Goal: Task Accomplishment & Management: Use online tool/utility

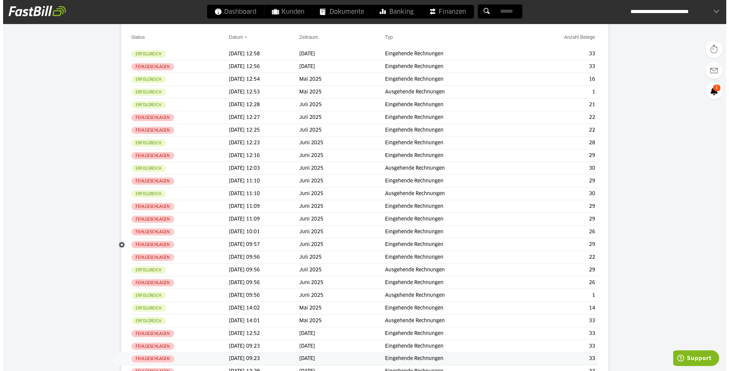
scroll to position [76, 0]
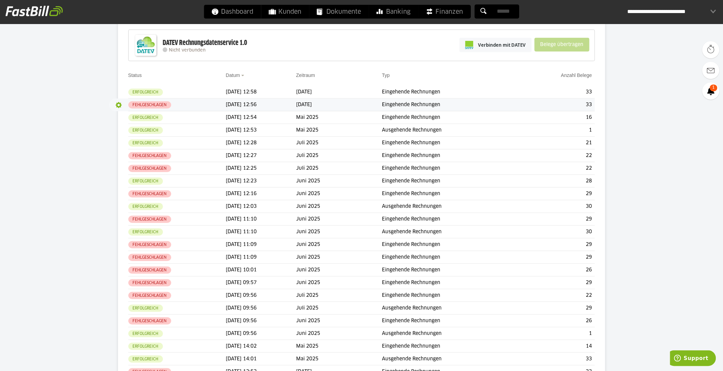
click at [119, 106] on button "button" at bounding box center [119, 105] width 12 height 12
click at [124, 115] on slot "Details" at bounding box center [134, 118] width 24 height 7
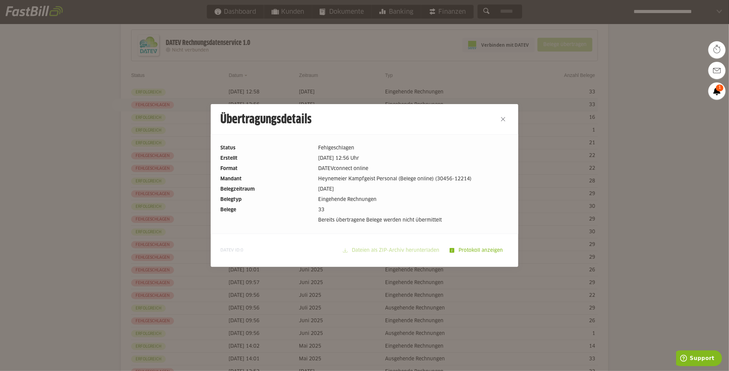
click at [470, 249] on slot "Protokoll anzeigen" at bounding box center [482, 250] width 54 height 13
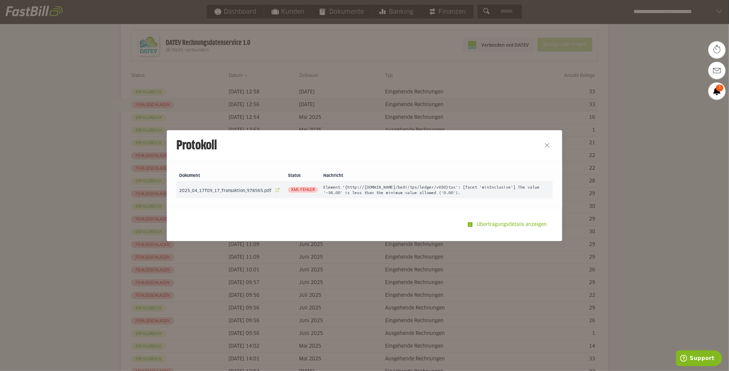
click at [273, 191] on link at bounding box center [278, 190] width 10 height 10
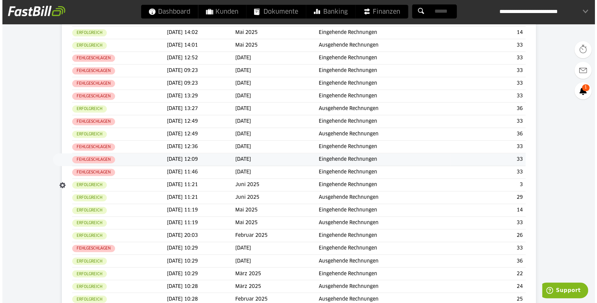
scroll to position [327, 0]
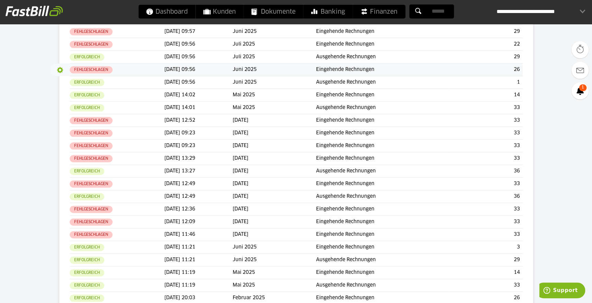
click at [61, 71] on button "button" at bounding box center [60, 70] width 12 height 12
click at [68, 89] on div "Protokoll" at bounding box center [74, 84] width 41 height 10
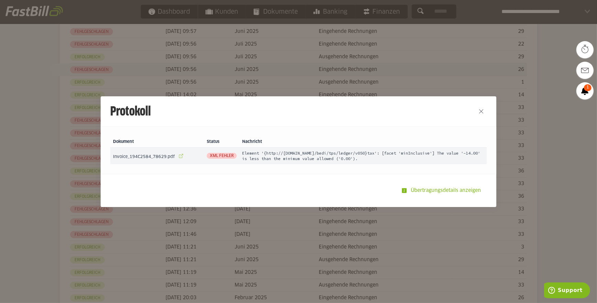
click at [176, 156] on link at bounding box center [181, 156] width 10 height 10
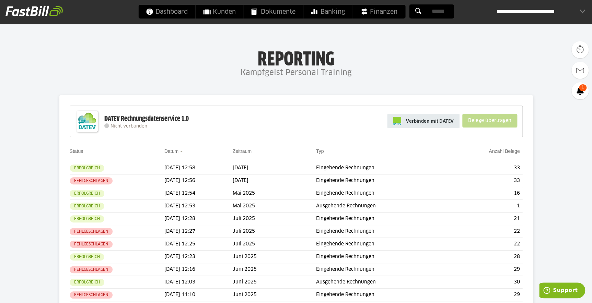
click at [434, 119] on span "Verbinden mit DATEV" at bounding box center [430, 121] width 48 height 7
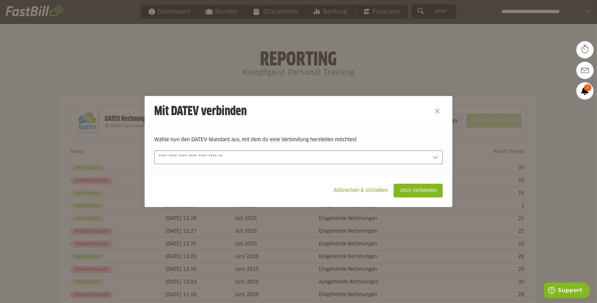
click at [433, 157] on icon at bounding box center [435, 157] width 5 height 5
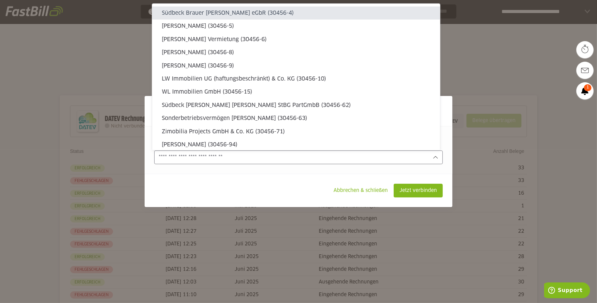
type sl-option "30456-4"
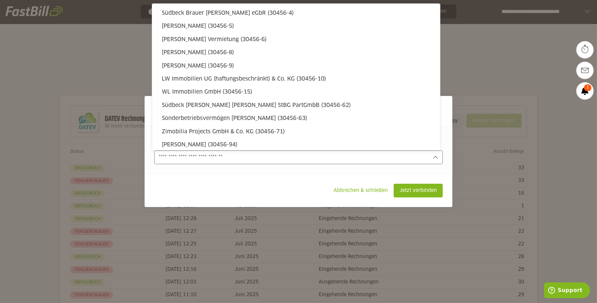
type sl-option "30456-360"
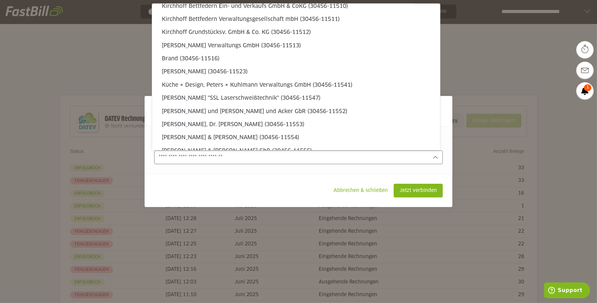
type sl-option "30456-11705"
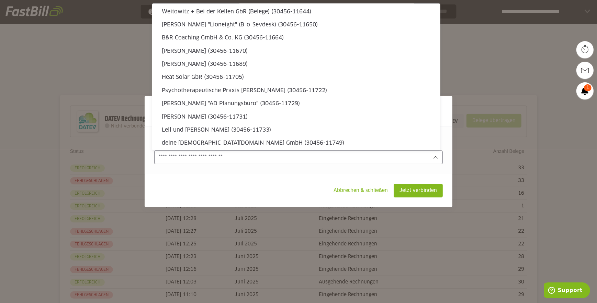
scroll to position [2479, 0]
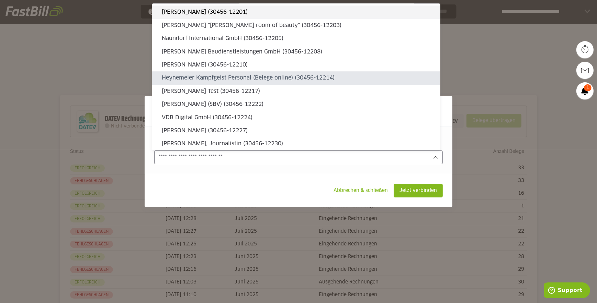
type sl-option "30456-12214"
type input "**********"
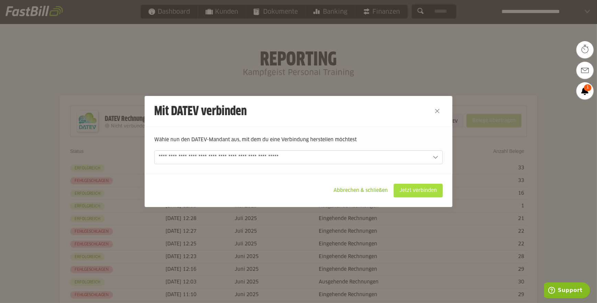
click at [429, 192] on slot "Jetzt verbinden" at bounding box center [418, 190] width 48 height 13
click at [429, 193] on slot "Jetzt verbinden" at bounding box center [418, 190] width 48 height 13
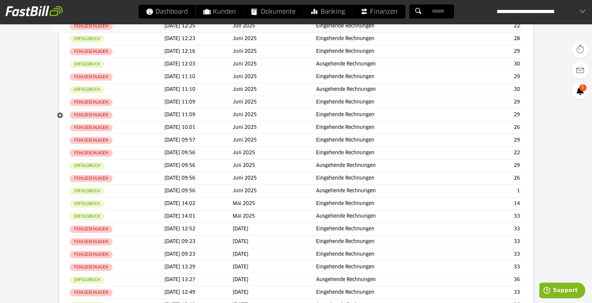
scroll to position [93, 0]
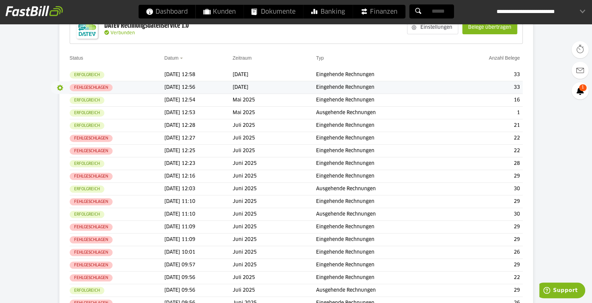
click at [60, 85] on button "button" at bounding box center [60, 88] width 12 height 12
click at [67, 104] on slot "Protokoll" at bounding box center [74, 100] width 24 height 7
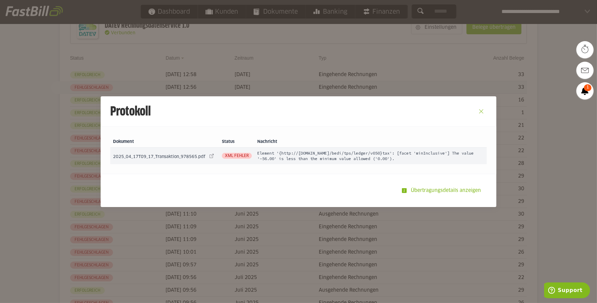
click at [478, 106] on button "Close" at bounding box center [480, 111] width 11 height 11
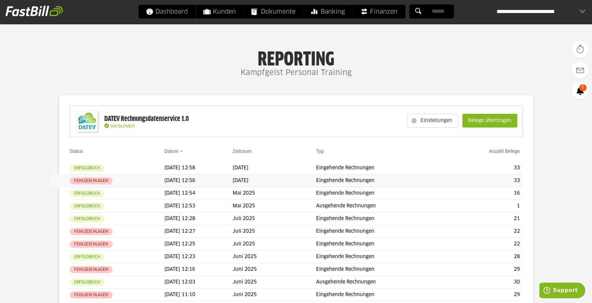
click at [566, 10] on div "**********" at bounding box center [541, 12] width 89 height 14
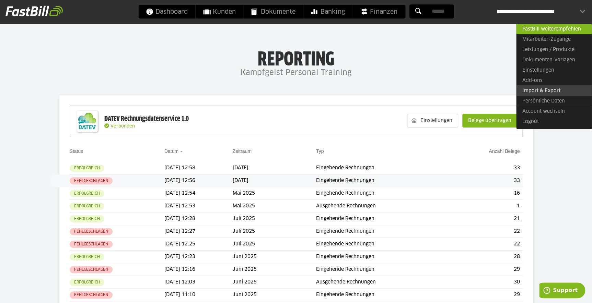
click at [564, 92] on link "Import & Export" at bounding box center [554, 90] width 76 height 11
